Goal: Task Accomplishment & Management: Manage account settings

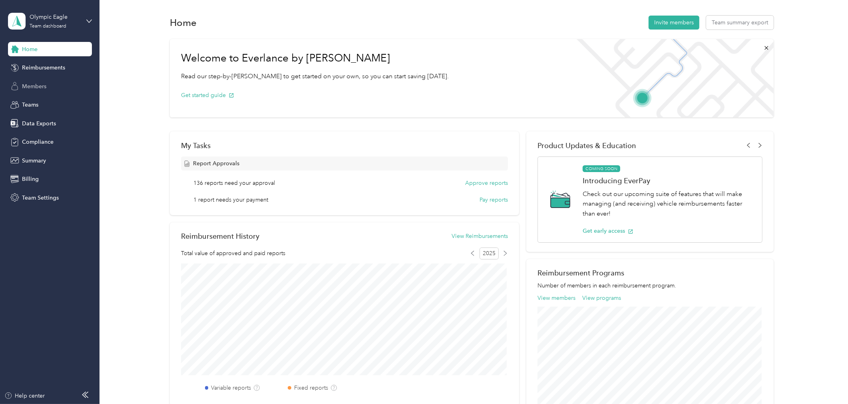
click at [50, 88] on div "Members" at bounding box center [50, 86] width 84 height 14
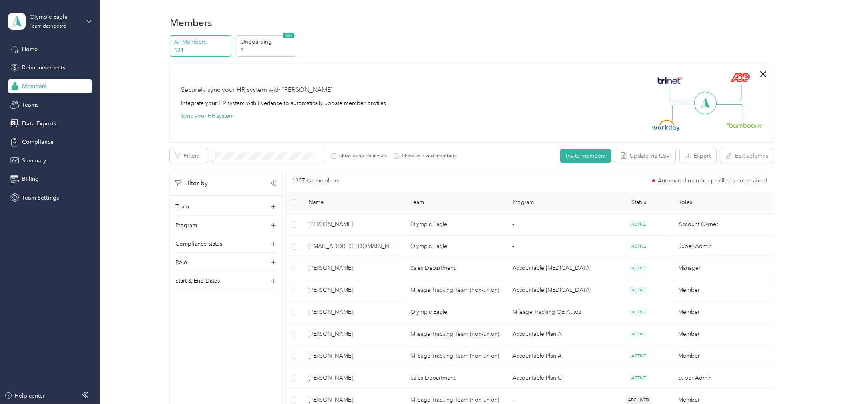
click at [366, 201] on span "Name" at bounding box center [352, 202] width 89 height 7
click at [344, 207] on th "Name" at bounding box center [353, 203] width 102 height 22
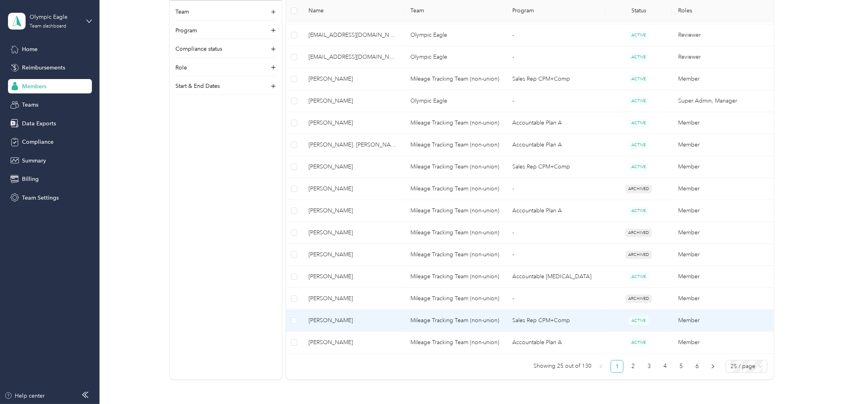
scroll to position [474, 0]
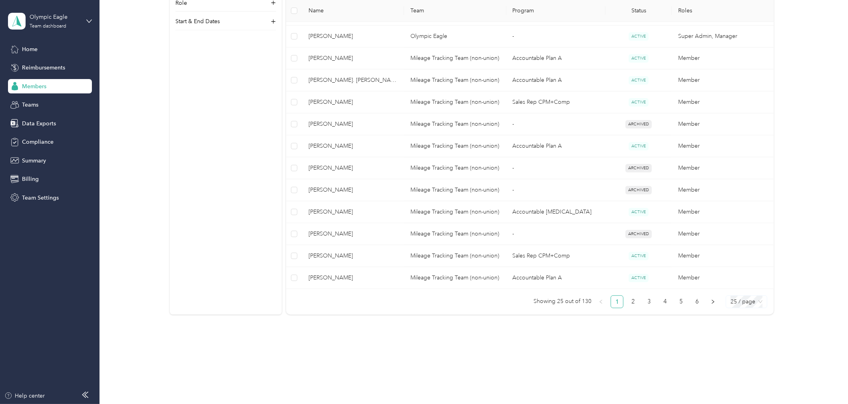
click at [732, 300] on span "25 / page" at bounding box center [746, 302] width 32 height 12
click at [742, 343] on div "100 / page" at bounding box center [746, 343] width 28 height 9
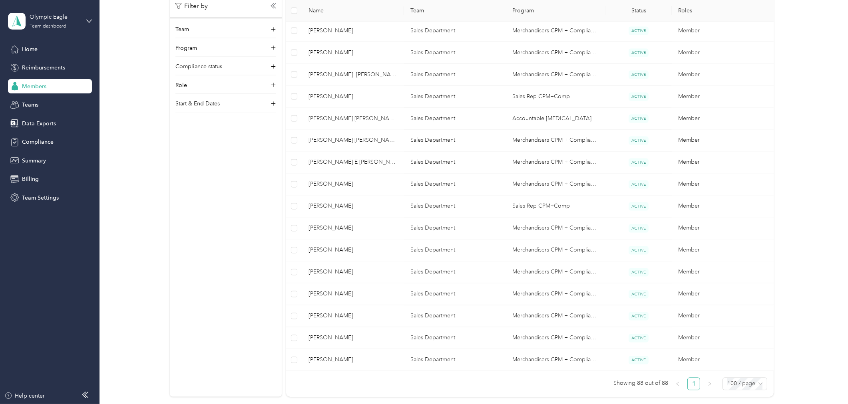
scroll to position [1820, 0]
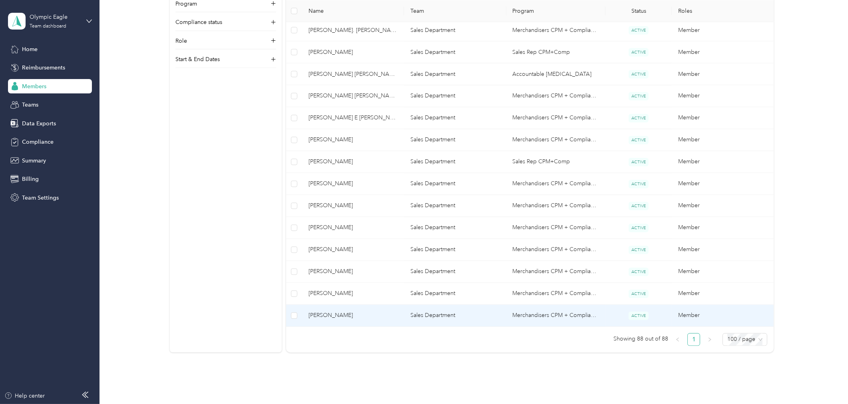
click at [332, 316] on span "[PERSON_NAME]" at bounding box center [352, 316] width 89 height 9
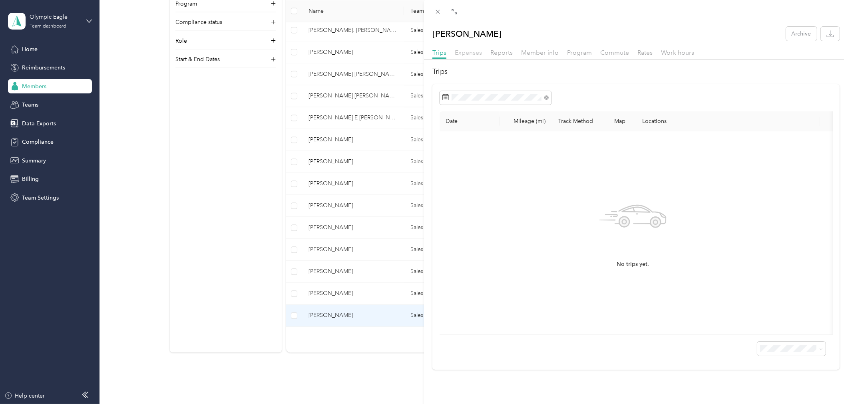
click at [473, 52] on span "Expenses" at bounding box center [468, 53] width 27 height 8
click at [496, 50] on span "Reports" at bounding box center [501, 53] width 22 height 8
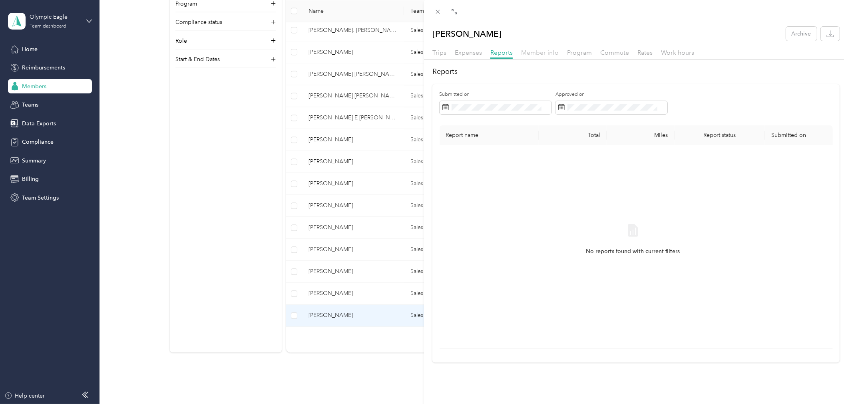
click at [541, 50] on span "Member info" at bounding box center [540, 53] width 38 height 8
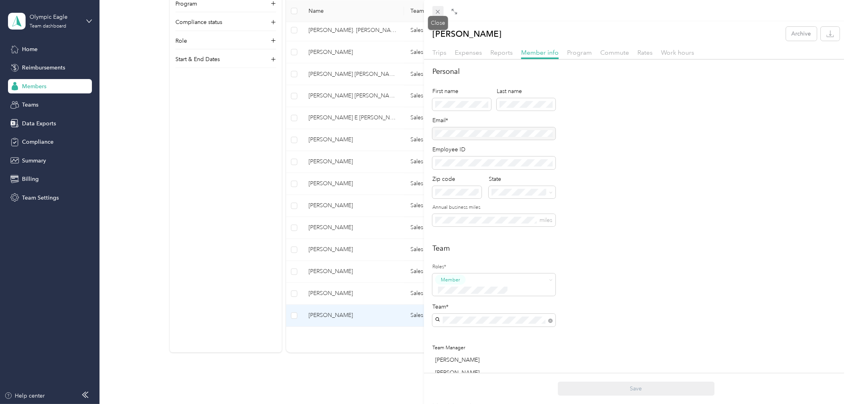
click at [438, 10] on icon at bounding box center [437, 11] width 7 height 7
